Goal: Use online tool/utility

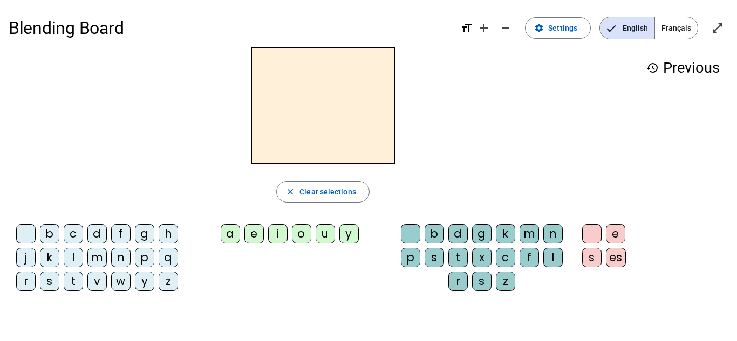
click at [100, 256] on div "m" at bounding box center [96, 257] width 19 height 19
click at [224, 234] on div "a" at bounding box center [230, 233] width 19 height 19
click at [72, 259] on div "l" at bounding box center [73, 257] width 19 height 19
click at [245, 237] on div "e" at bounding box center [253, 233] width 19 height 19
click at [98, 229] on div "d" at bounding box center [96, 233] width 19 height 19
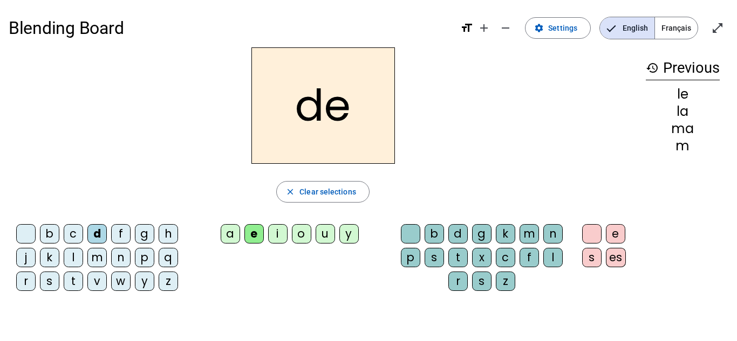
click at [328, 235] on div "u" at bounding box center [324, 233] width 19 height 19
click at [68, 285] on div "t" at bounding box center [73, 281] width 19 height 19
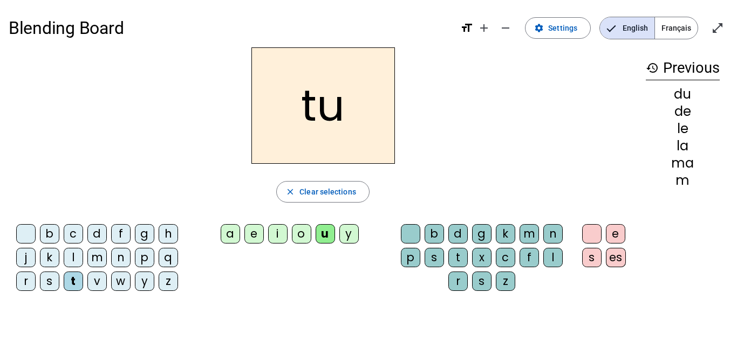
click at [197, 247] on div "a e i o u y" at bounding box center [291, 236] width 194 height 24
click at [223, 237] on div "a" at bounding box center [230, 233] width 19 height 19
click at [255, 238] on div "e" at bounding box center [253, 233] width 19 height 19
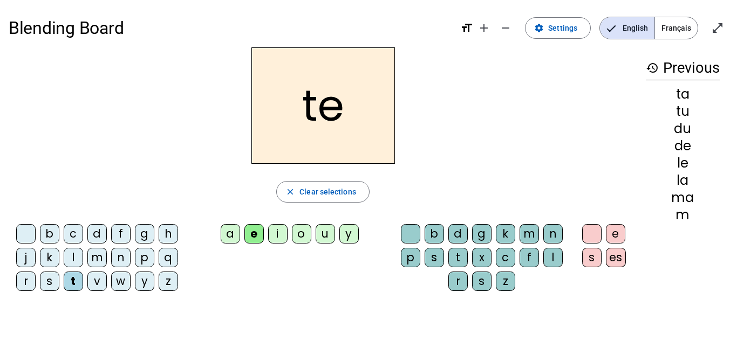
click at [90, 262] on div "m" at bounding box center [96, 257] width 19 height 19
